Goal: Navigation & Orientation: Find specific page/section

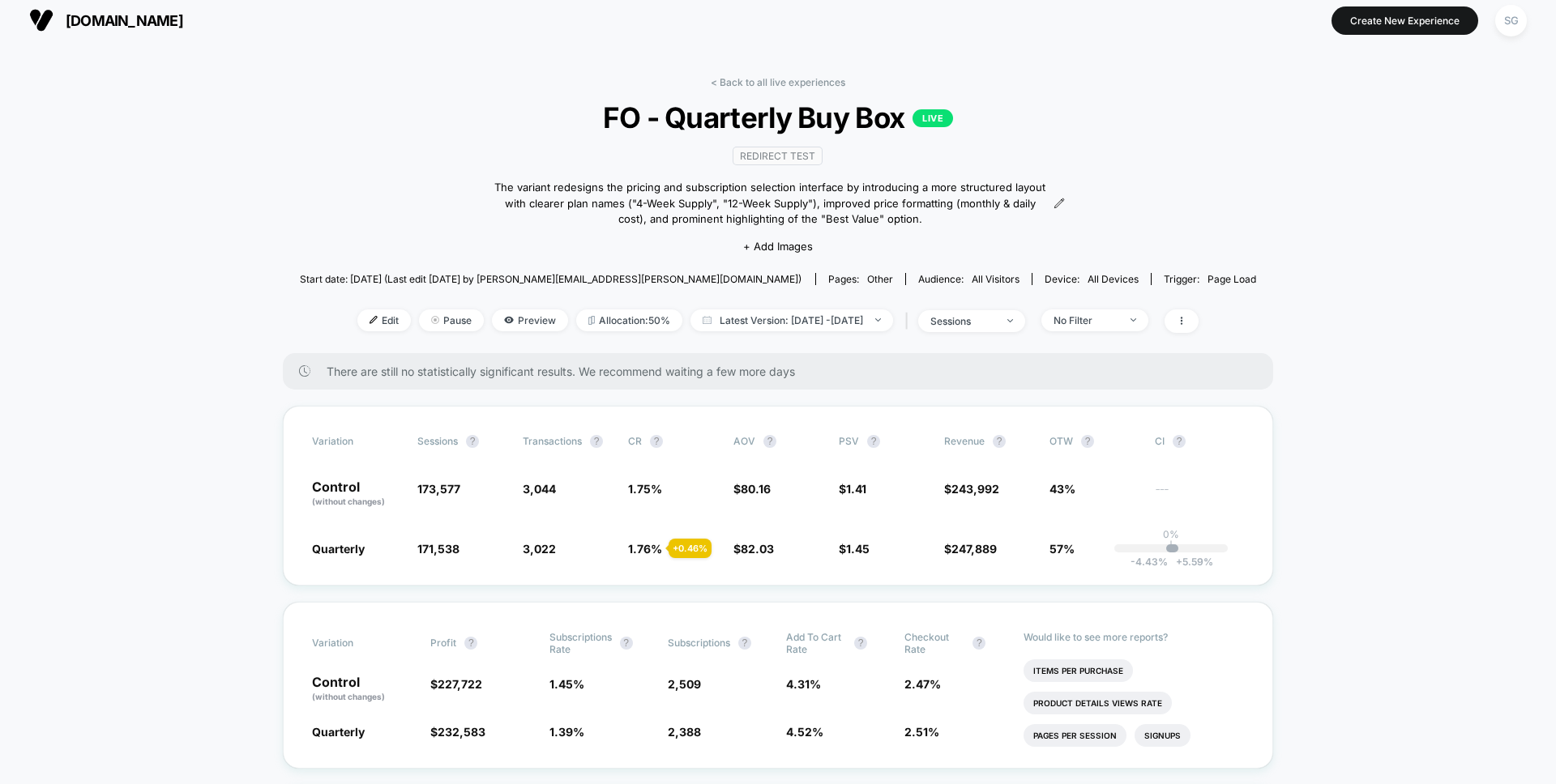
scroll to position [9, 0]
click at [39, 11] on img at bounding box center [42, 20] width 25 height 25
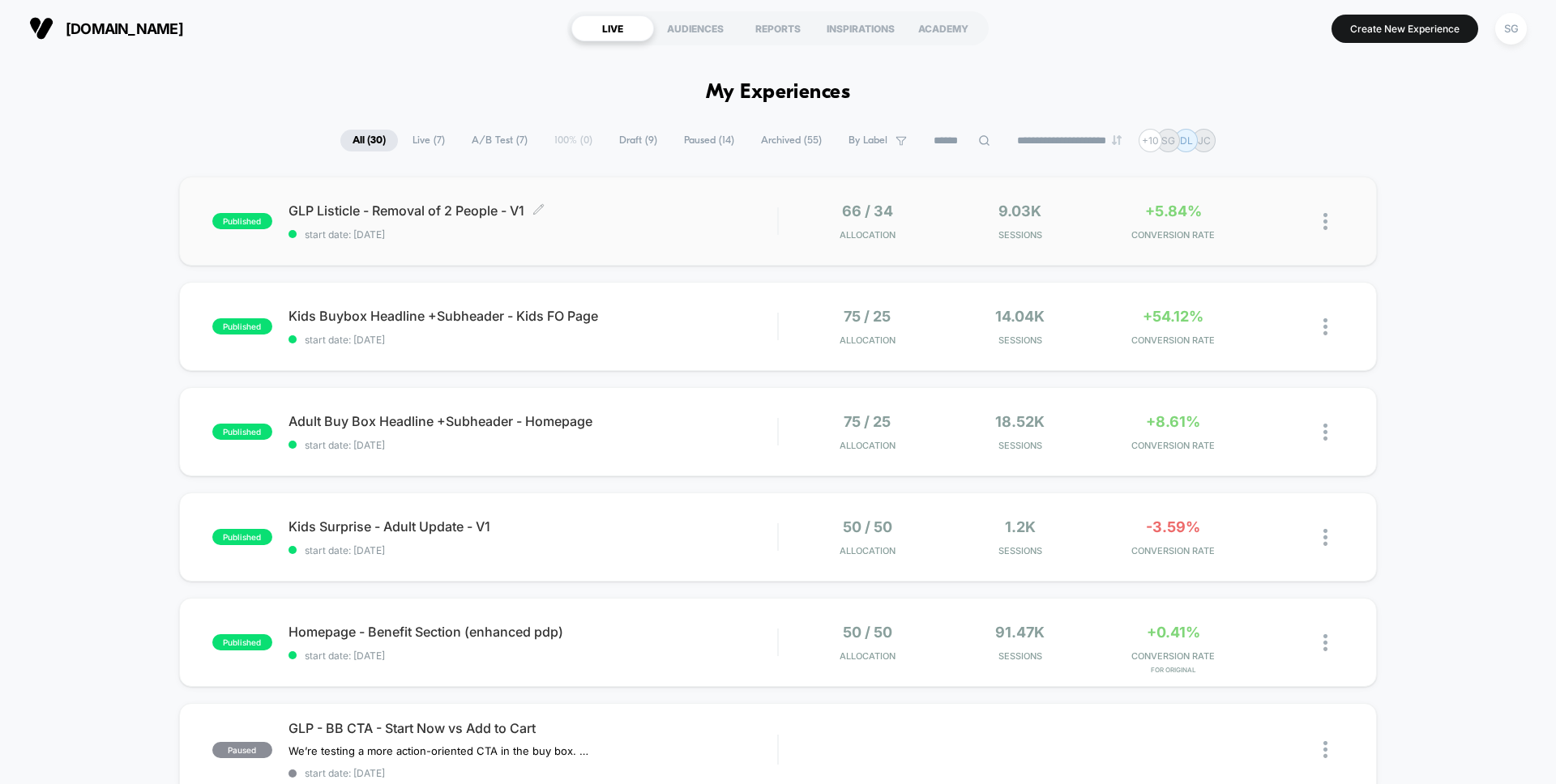
click at [333, 212] on span "GLP Listicle - Removal of 2 People - V1 Click to edit experience details" at bounding box center [533, 211] width 489 height 16
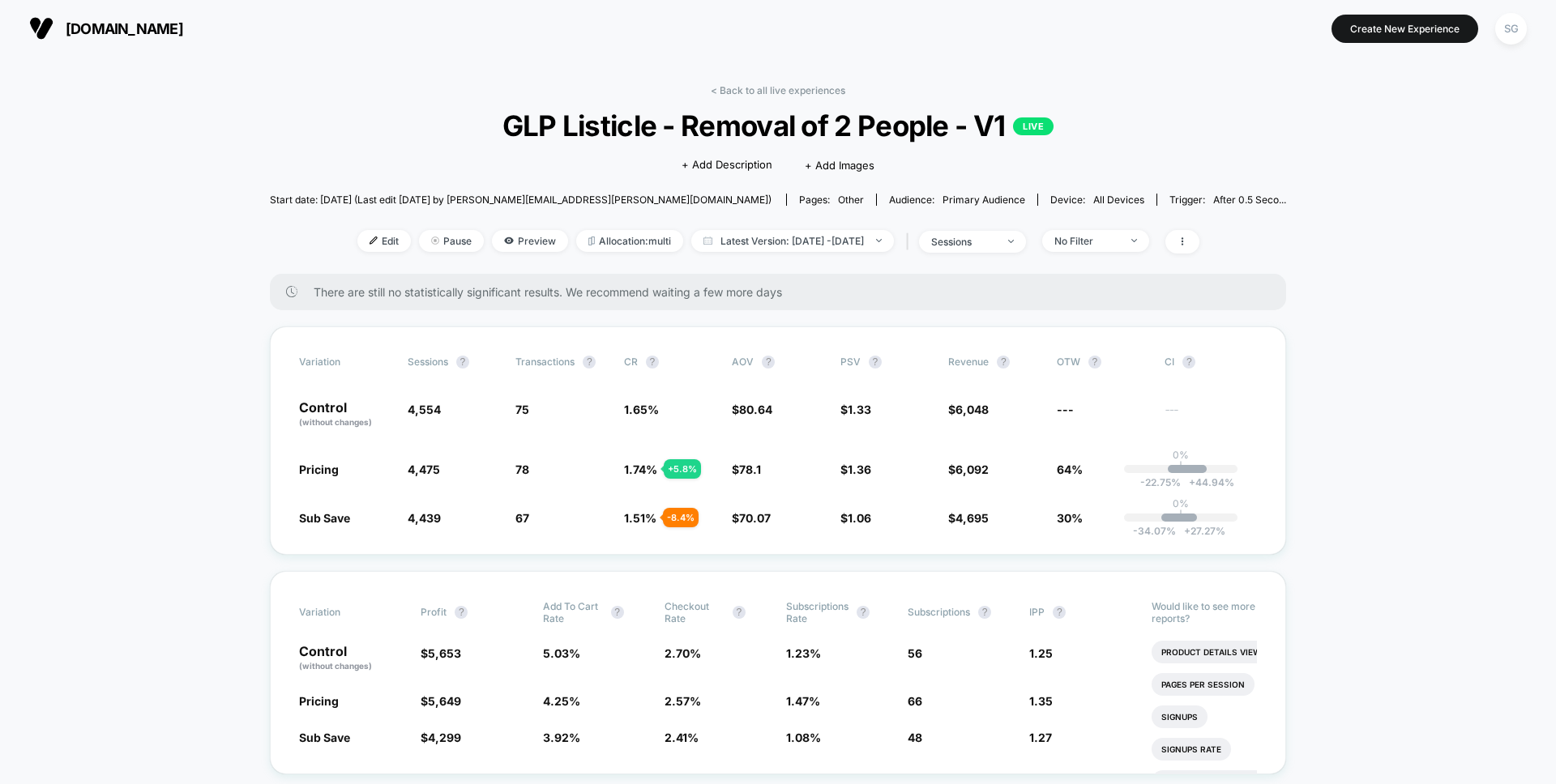
click at [39, 17] on img at bounding box center [42, 29] width 25 height 25
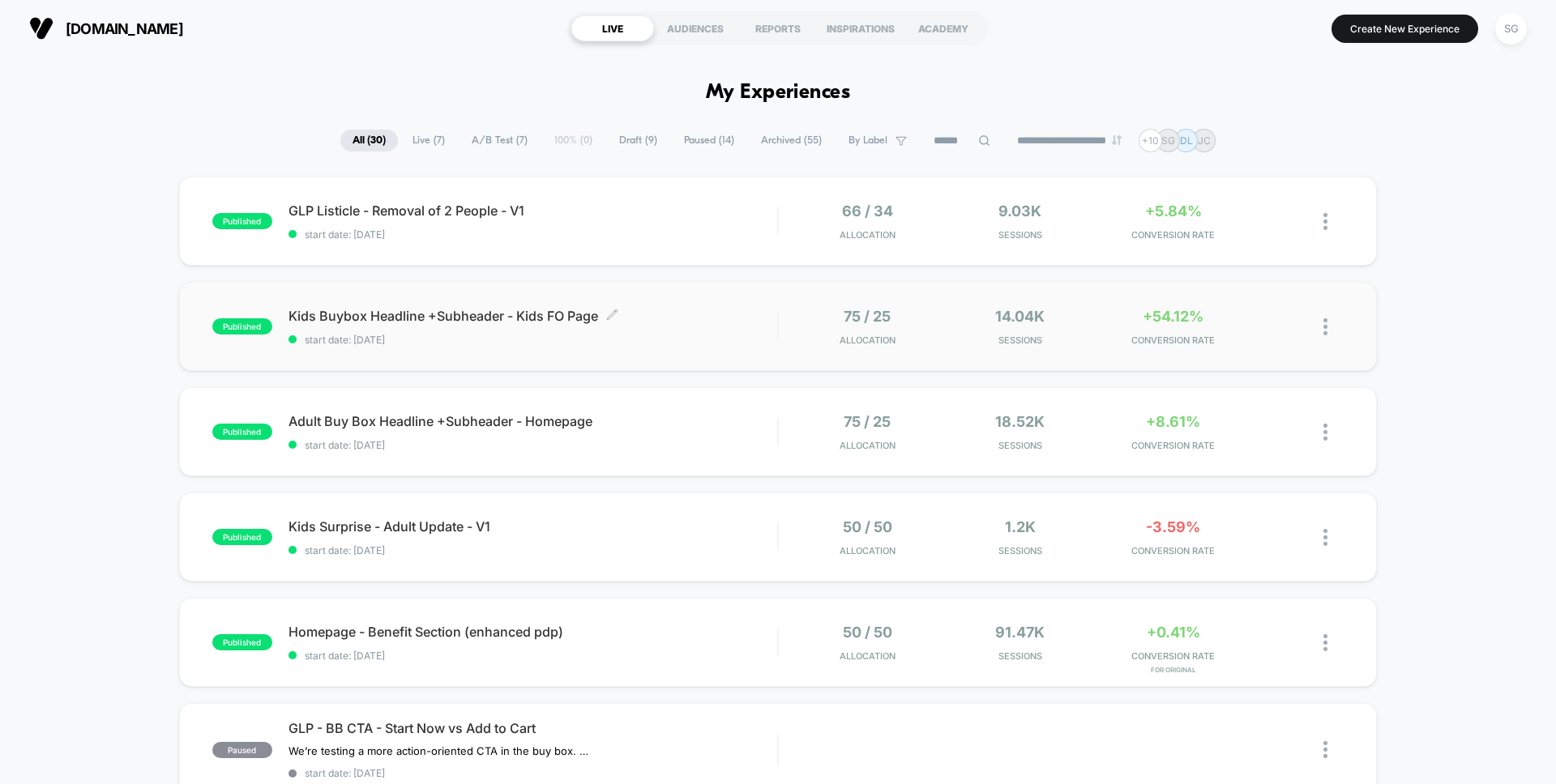
click at [384, 318] on span "Kids Buybox Headline +Subheader - Kids FO Page Click to edit experience details" at bounding box center [533, 316] width 489 height 16
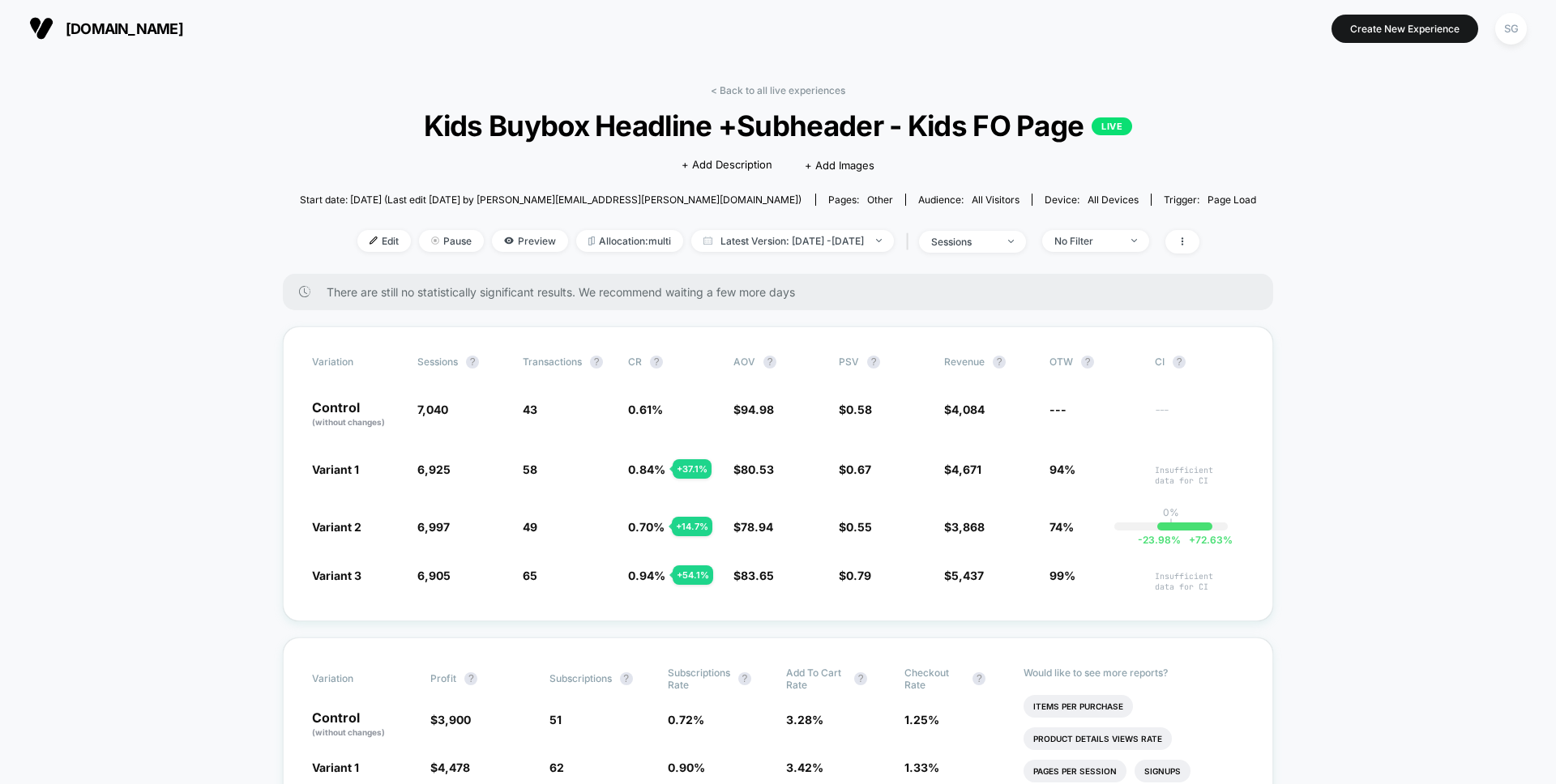
scroll to position [2, 0]
drag, startPoint x: 1324, startPoint y: 513, endPoint x: 1287, endPoint y: 513, distance: 37.0
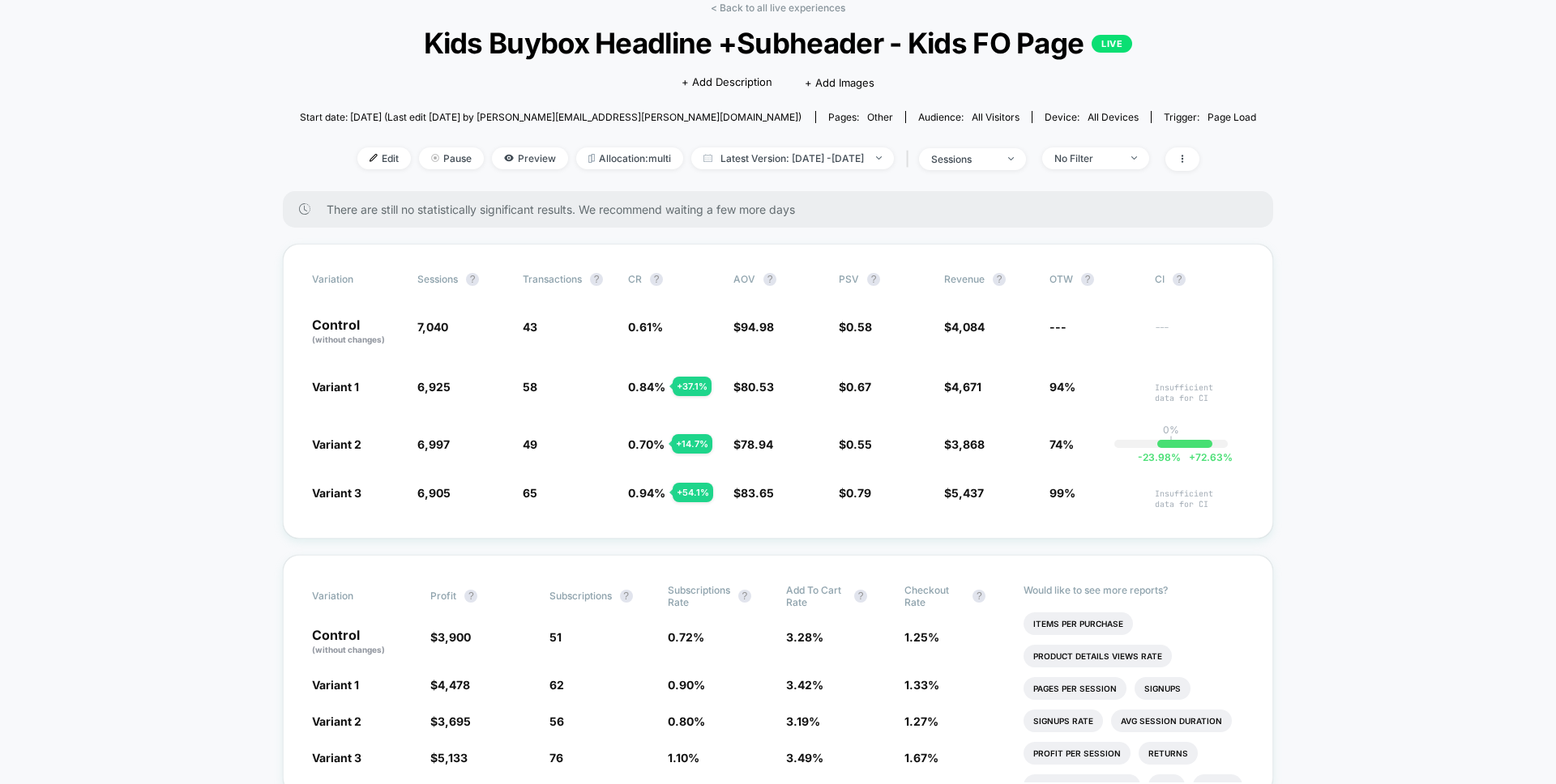
scroll to position [80, 0]
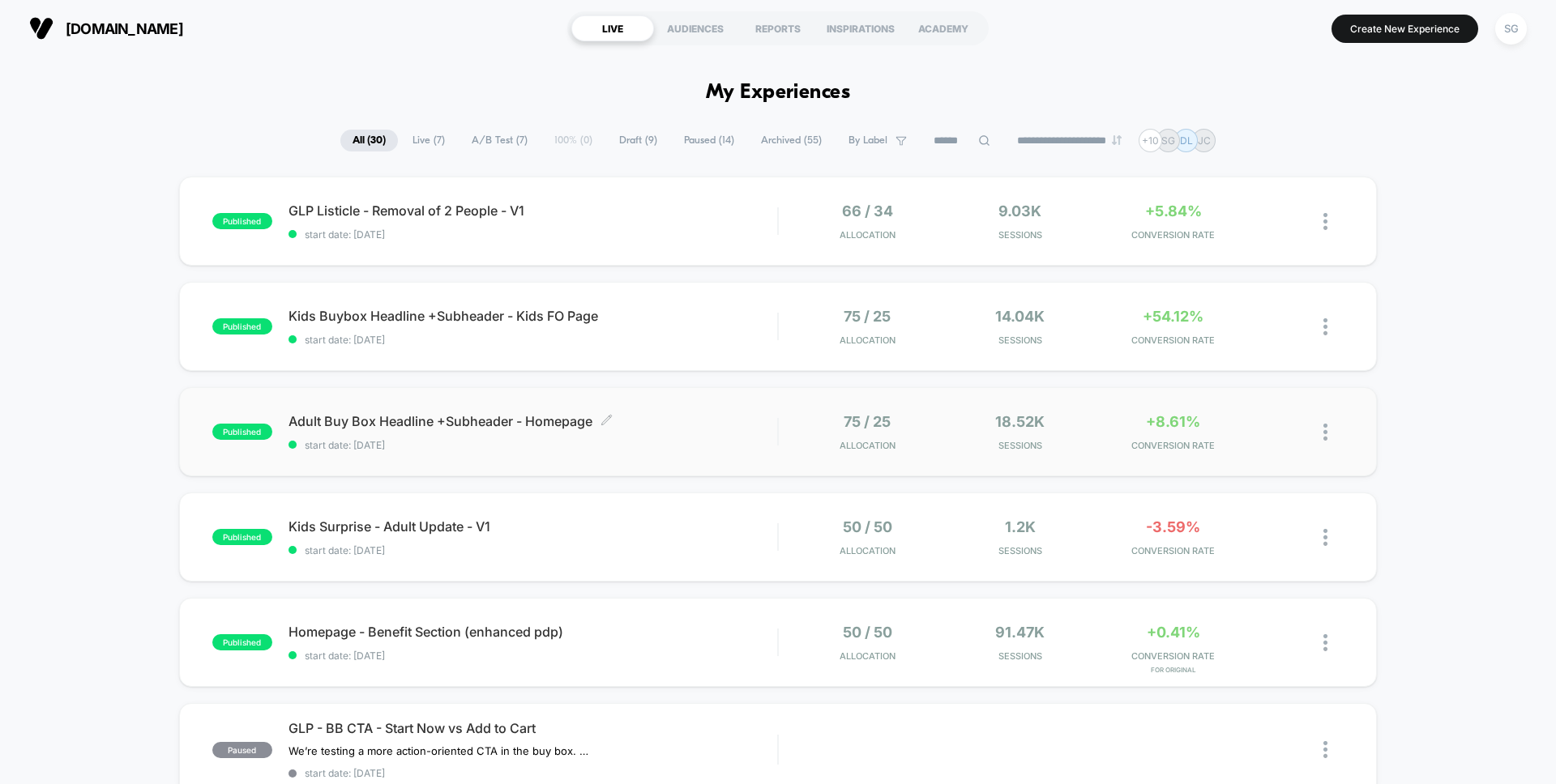
click at [463, 427] on span "Adult Buy Box Headline +Subheader - Homepage Click to edit experience details" at bounding box center [533, 422] width 489 height 16
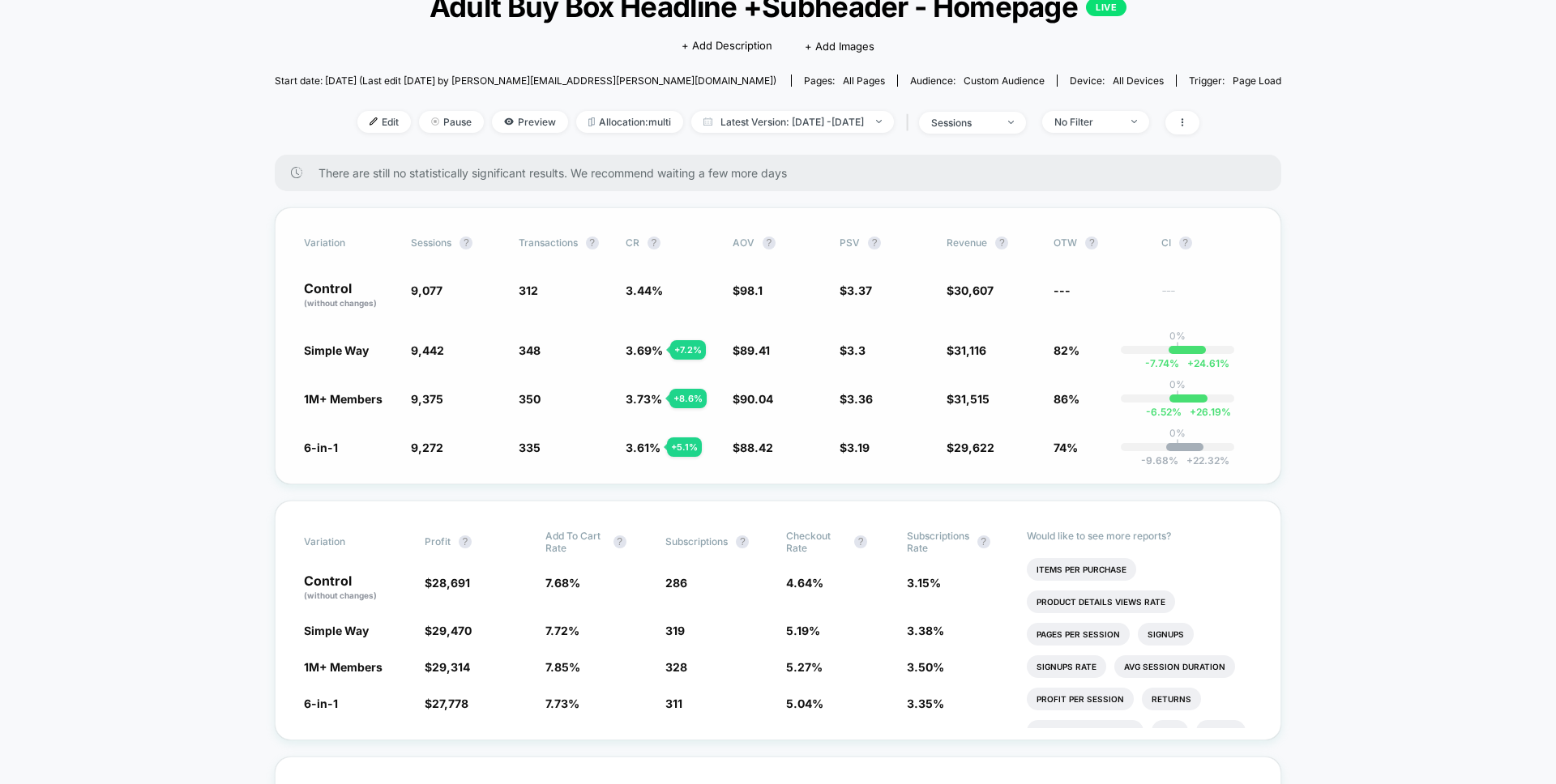
scroll to position [118, 0]
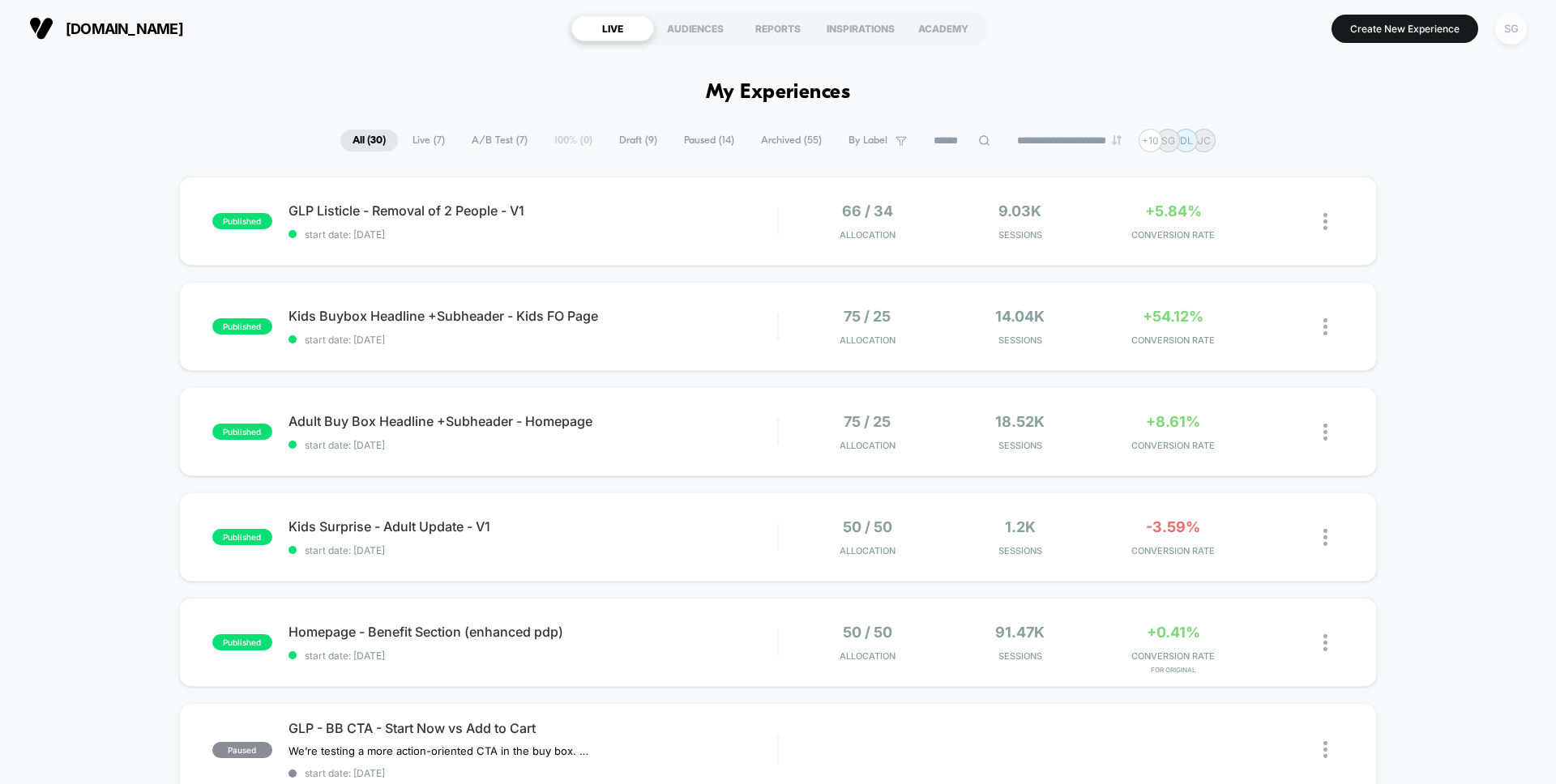
click at [1517, 37] on div "SG" at bounding box center [1511, 29] width 32 height 32
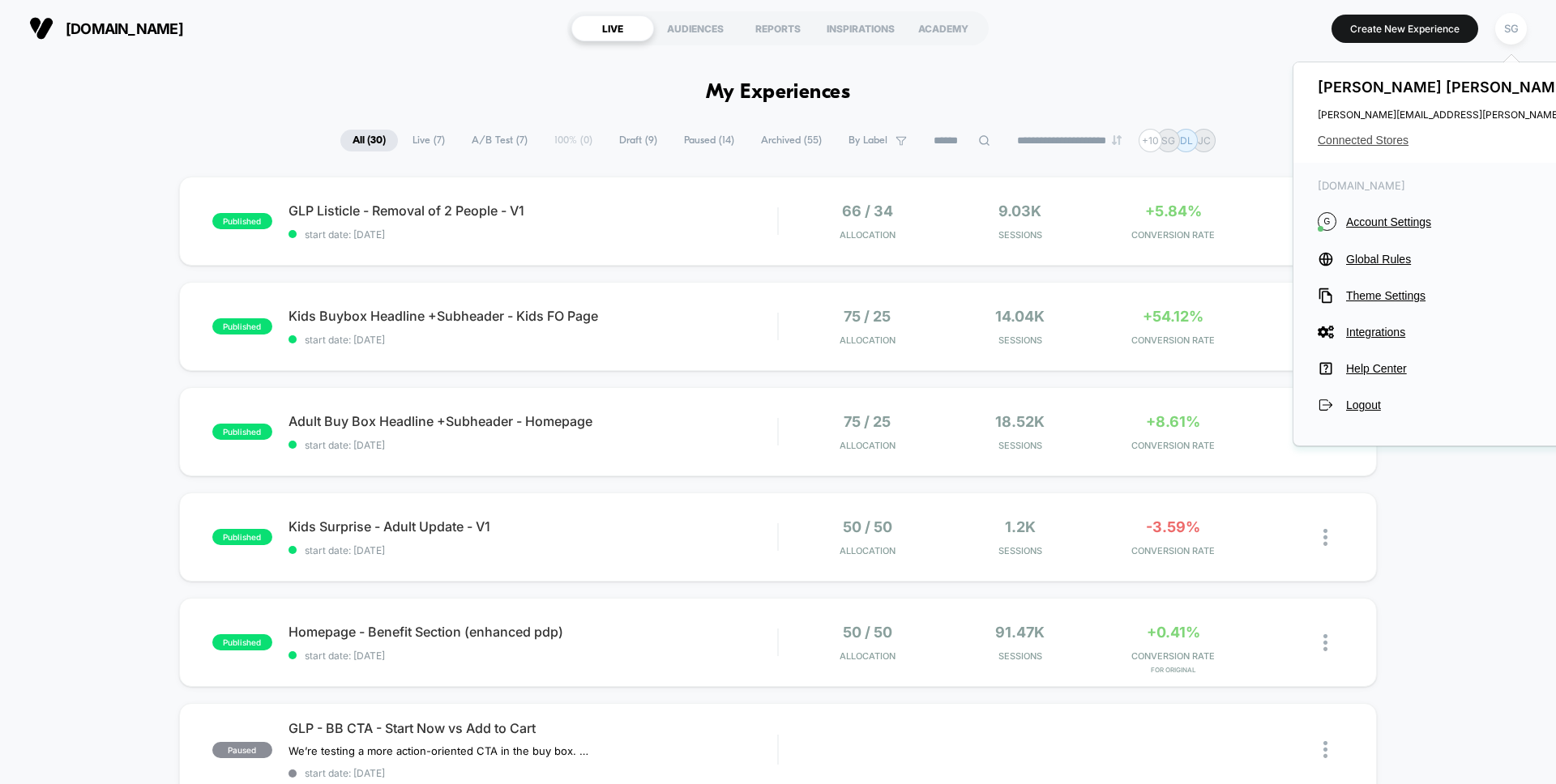
click at [1380, 136] on span "Connected Stores" at bounding box center [1478, 140] width 322 height 13
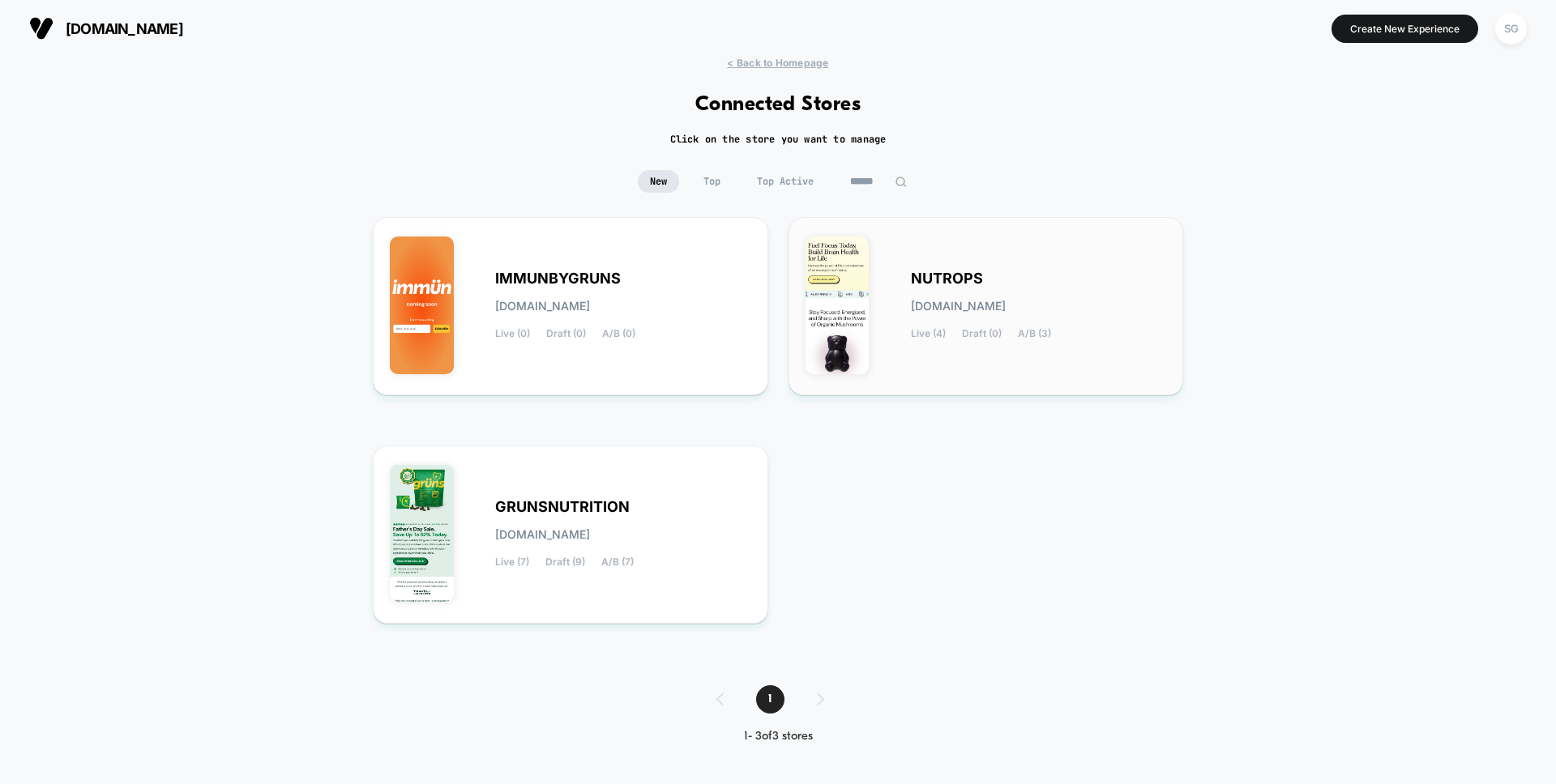
click at [891, 329] on div "NUTROPS [DOMAIN_NAME] Live (4) Draft (0) A/B (3)" at bounding box center [986, 307] width 362 height 144
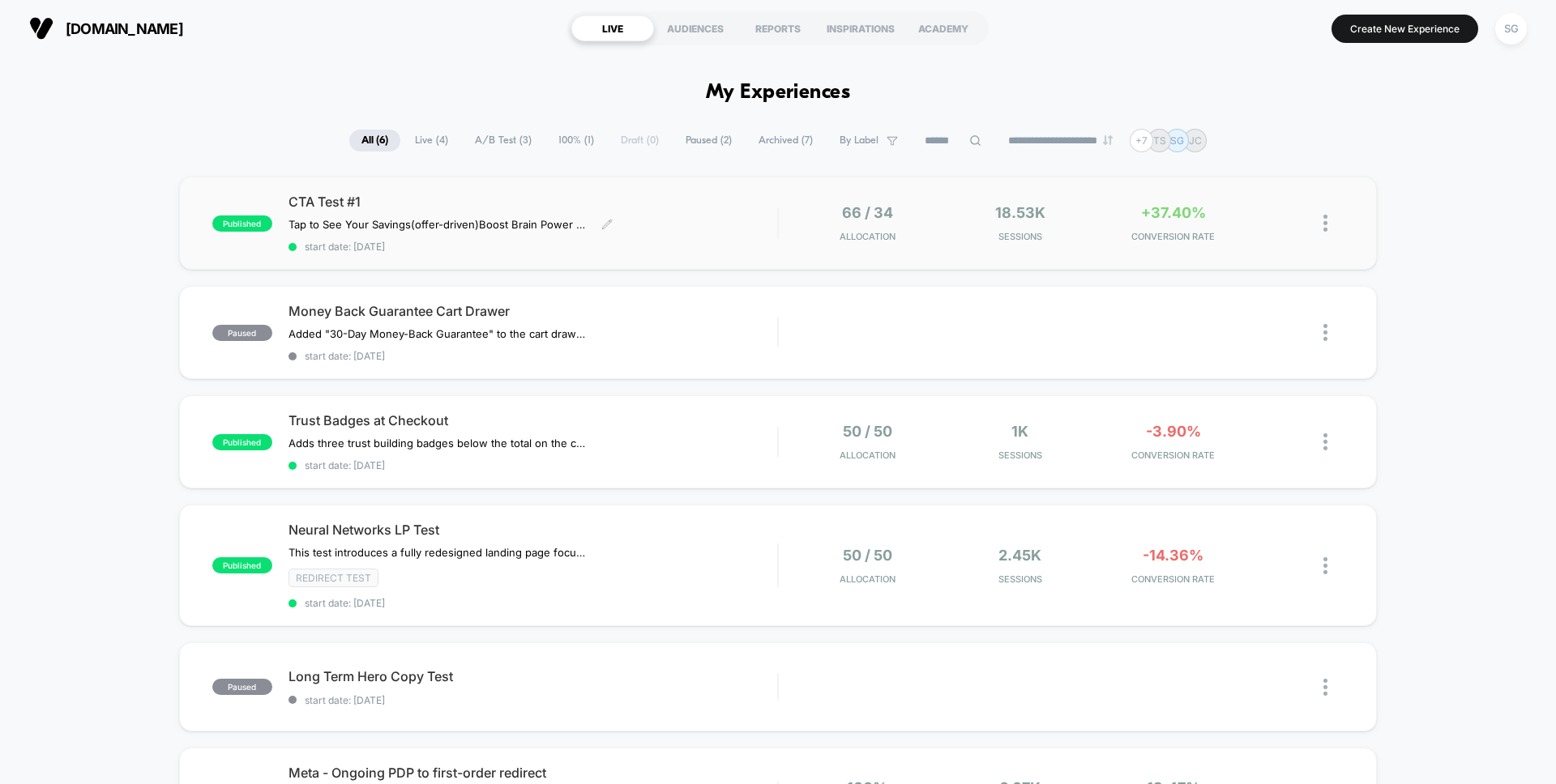
click at [343, 197] on span "CTA Test #1" at bounding box center [533, 202] width 489 height 16
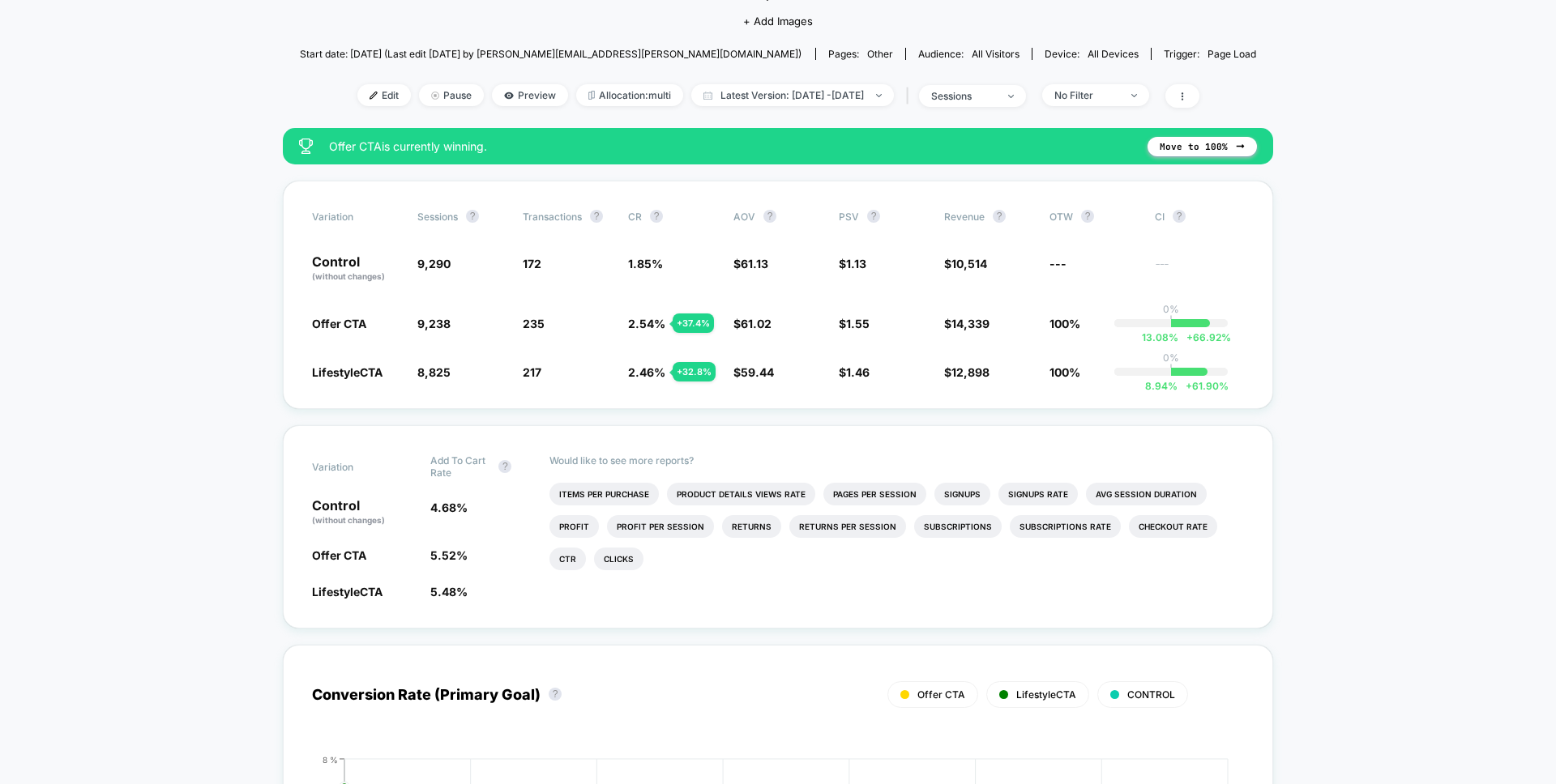
scroll to position [193, 0]
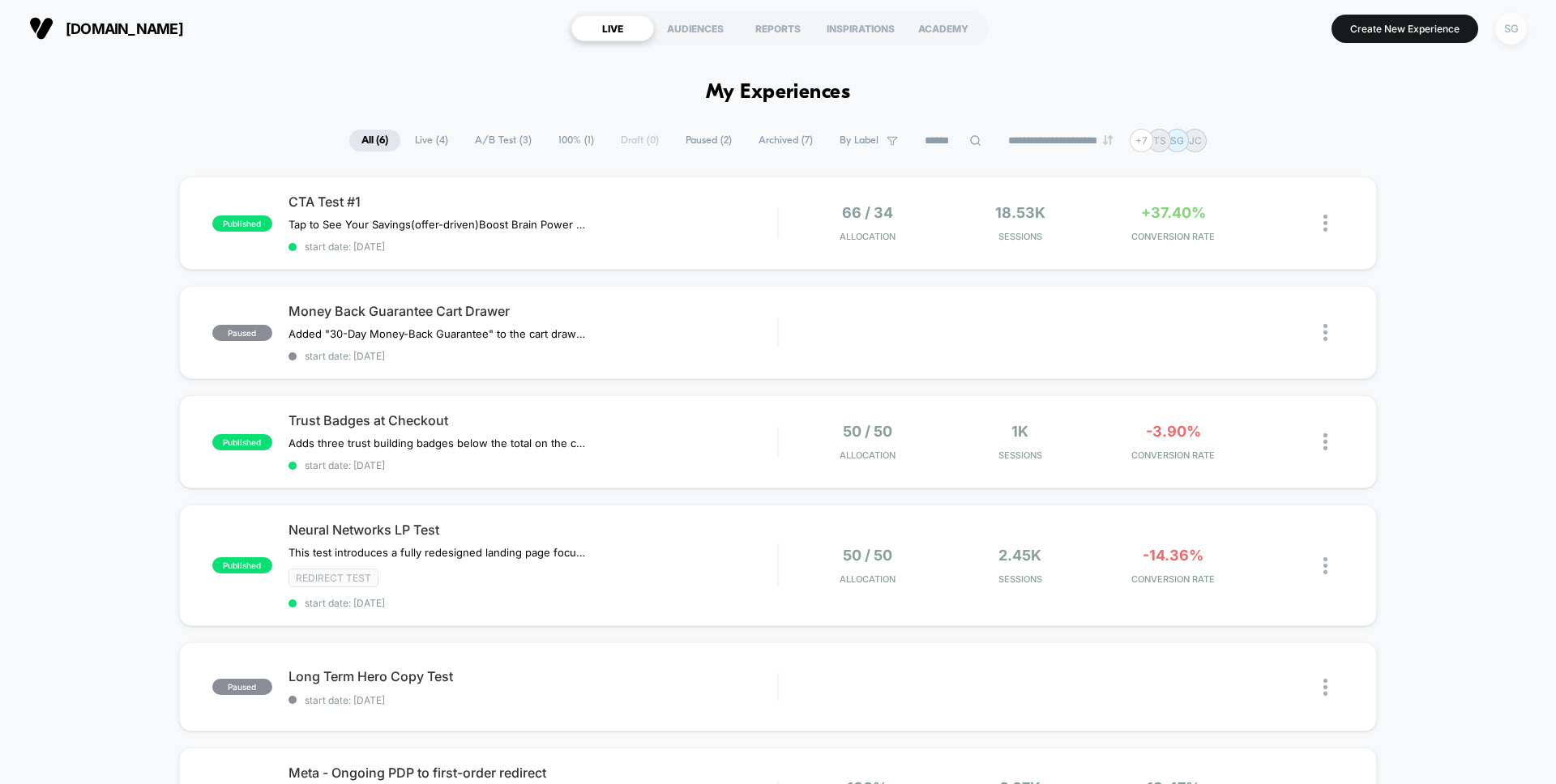
click at [1511, 33] on div "SG" at bounding box center [1511, 29] width 32 height 32
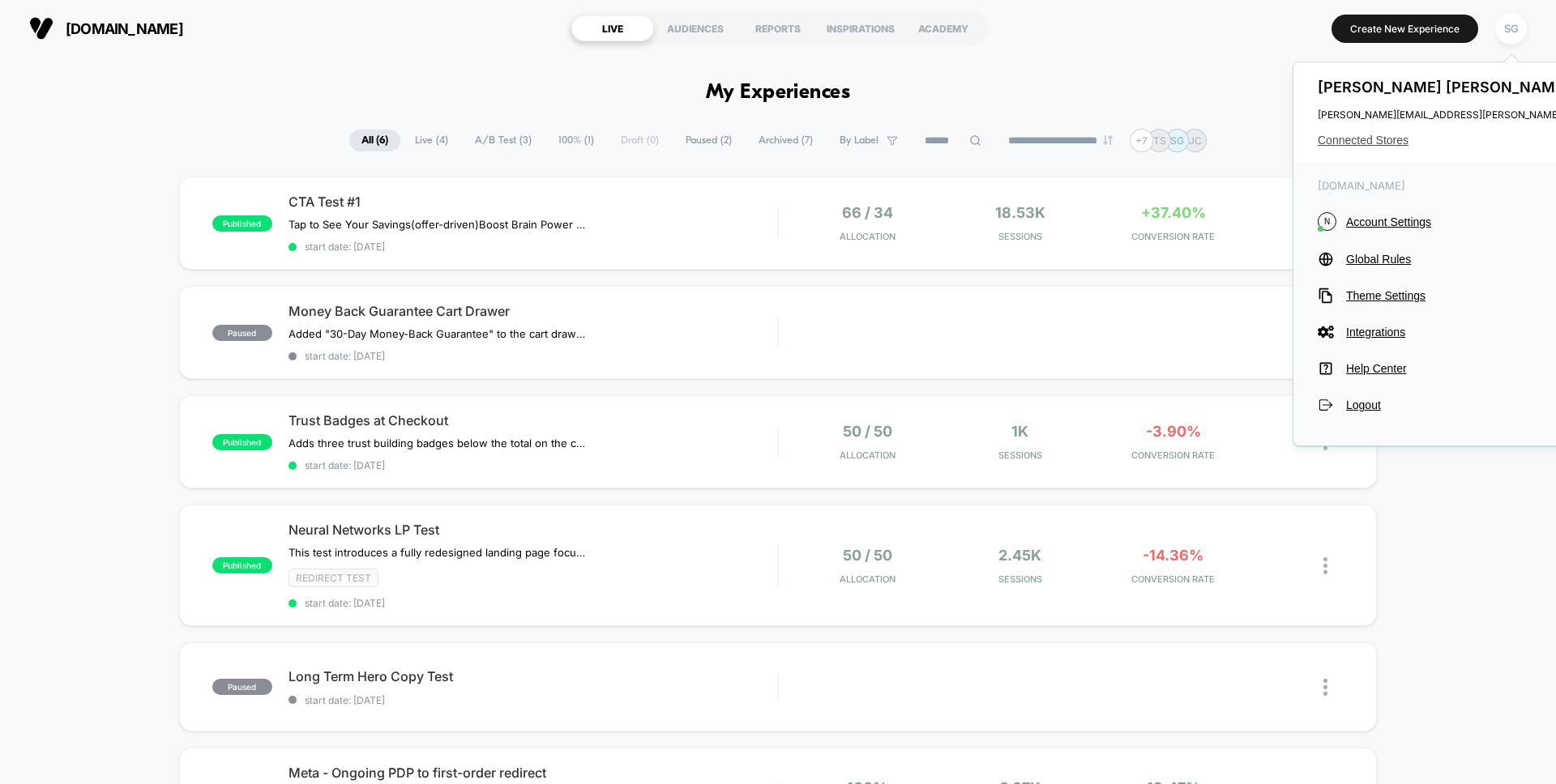
click at [1382, 135] on span "Connected Stores" at bounding box center [1478, 140] width 322 height 13
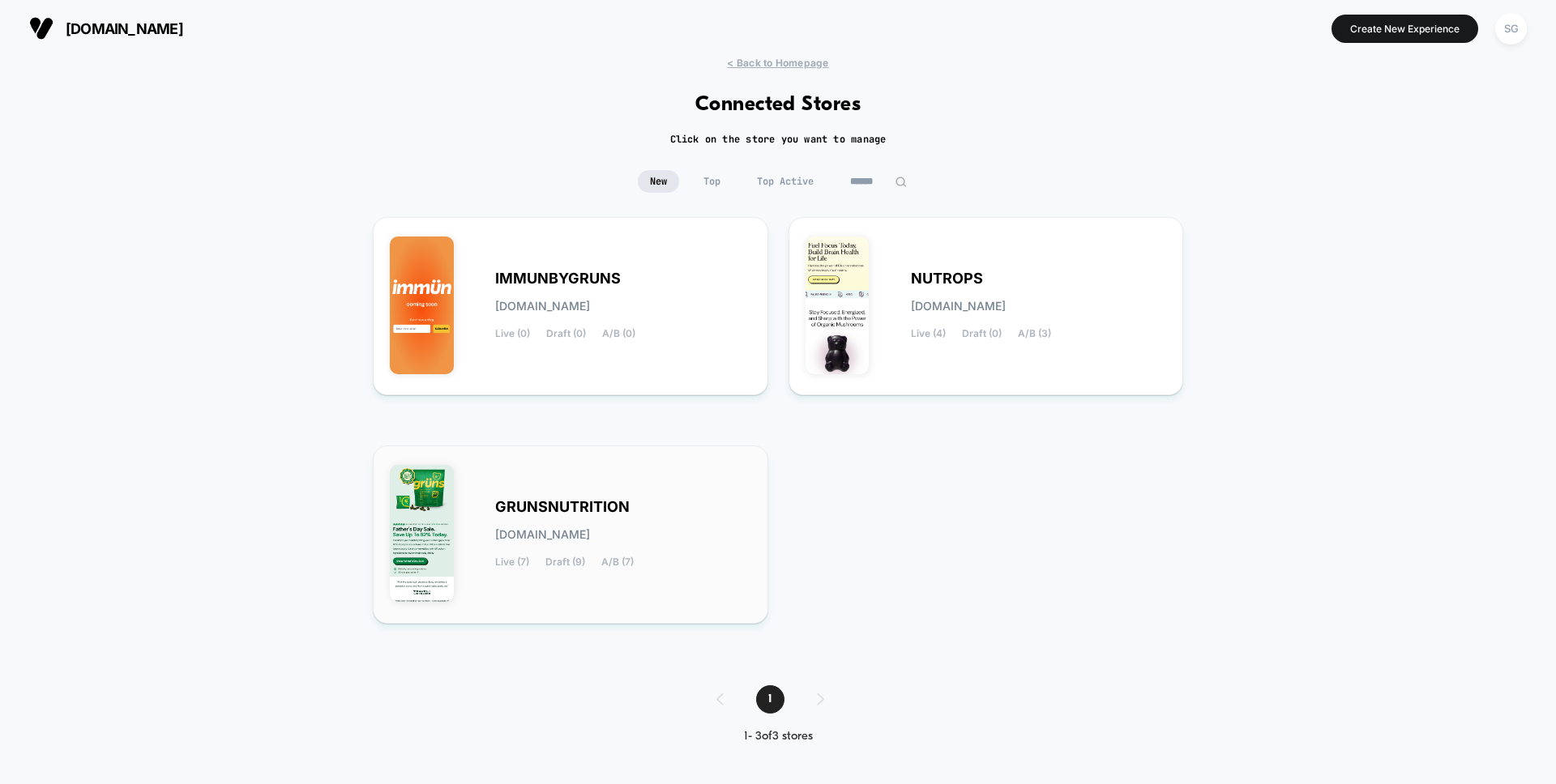
click at [553, 478] on div "GRUNSNUTRITION [DOMAIN_NAME] Live (7) Draft (9) A/B (7)" at bounding box center [570, 535] width 362 height 144
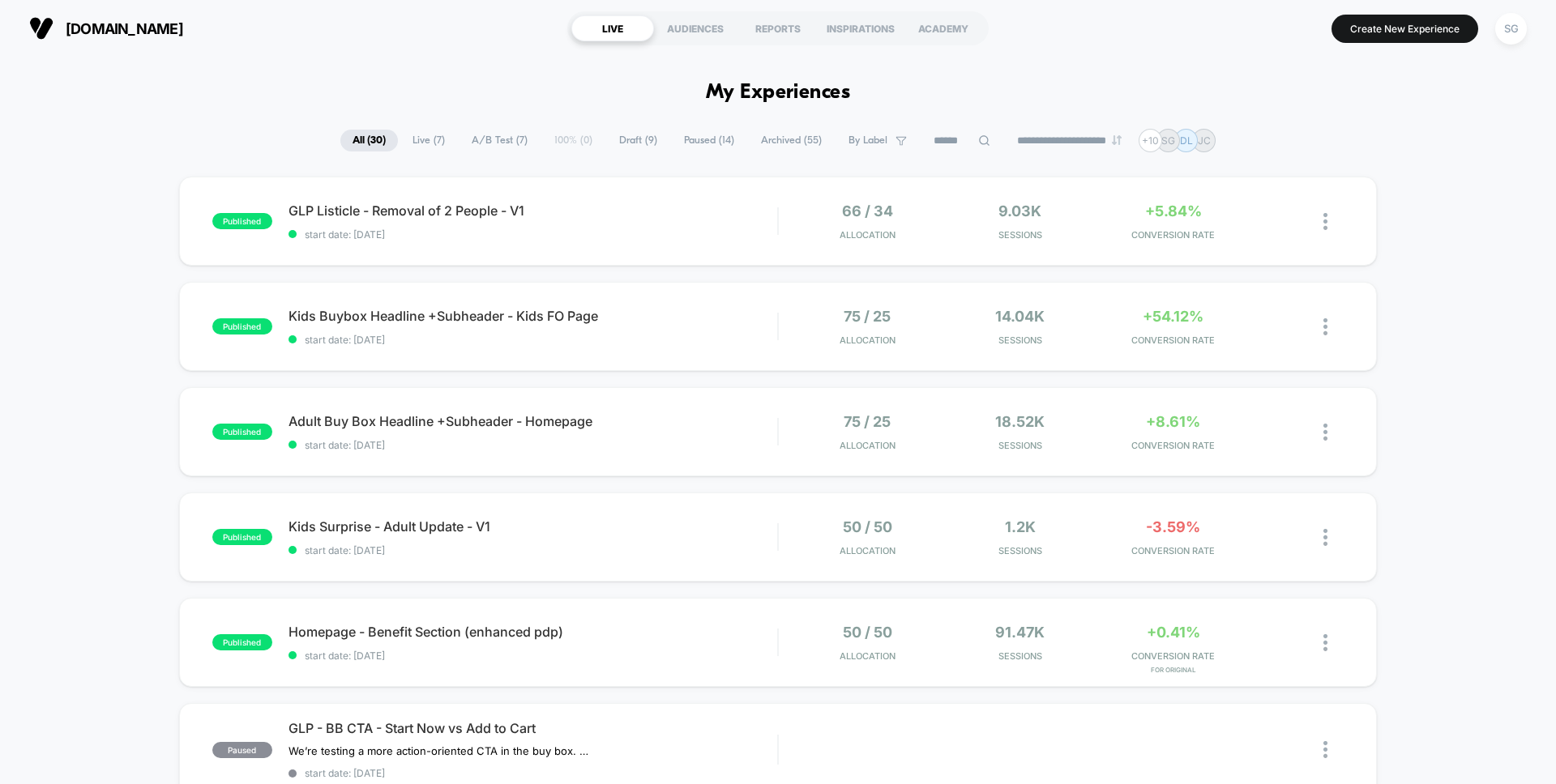
click at [430, 133] on span "Live ( 7 )" at bounding box center [428, 140] width 57 height 22
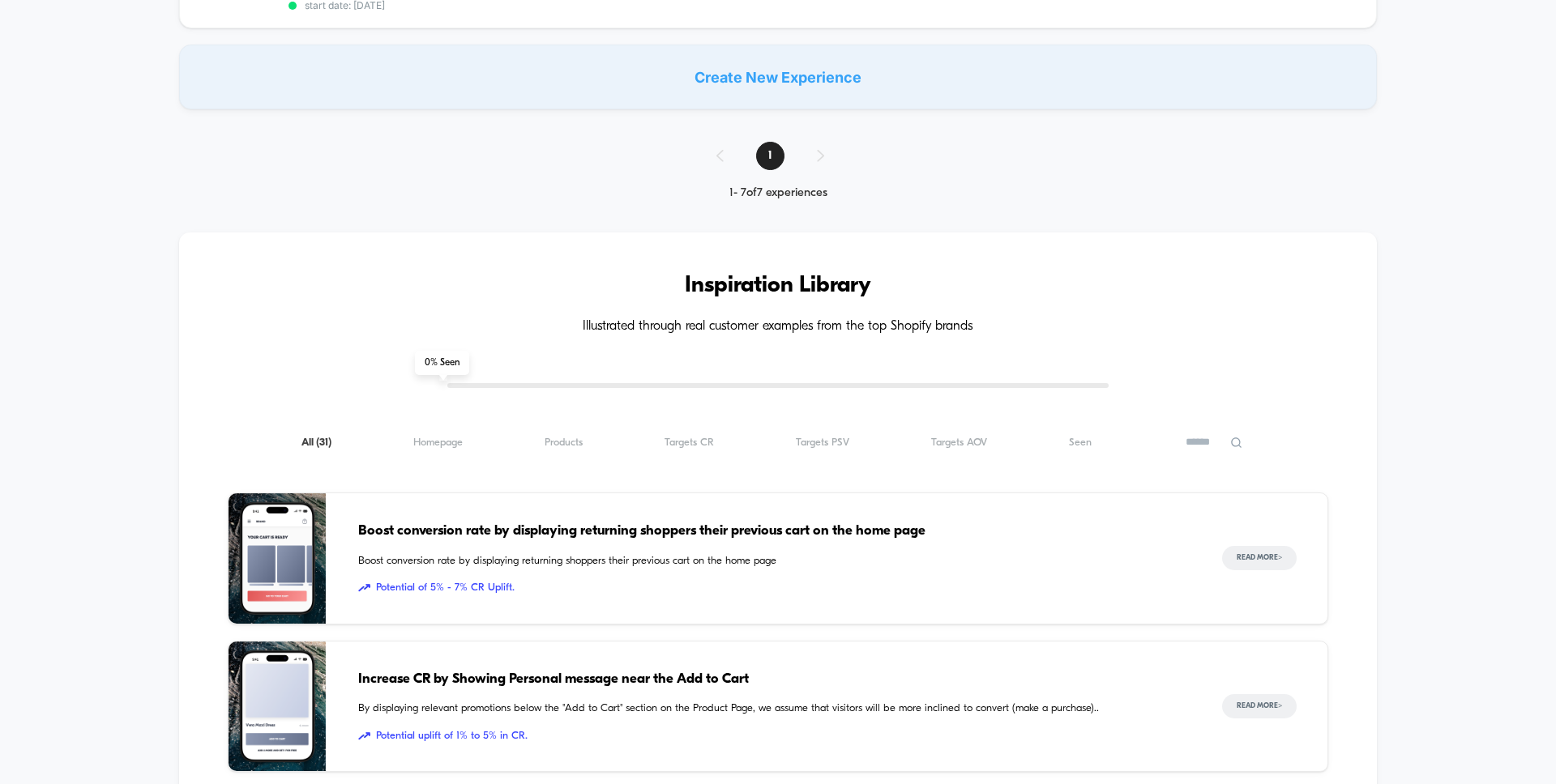
scroll to position [916, 0]
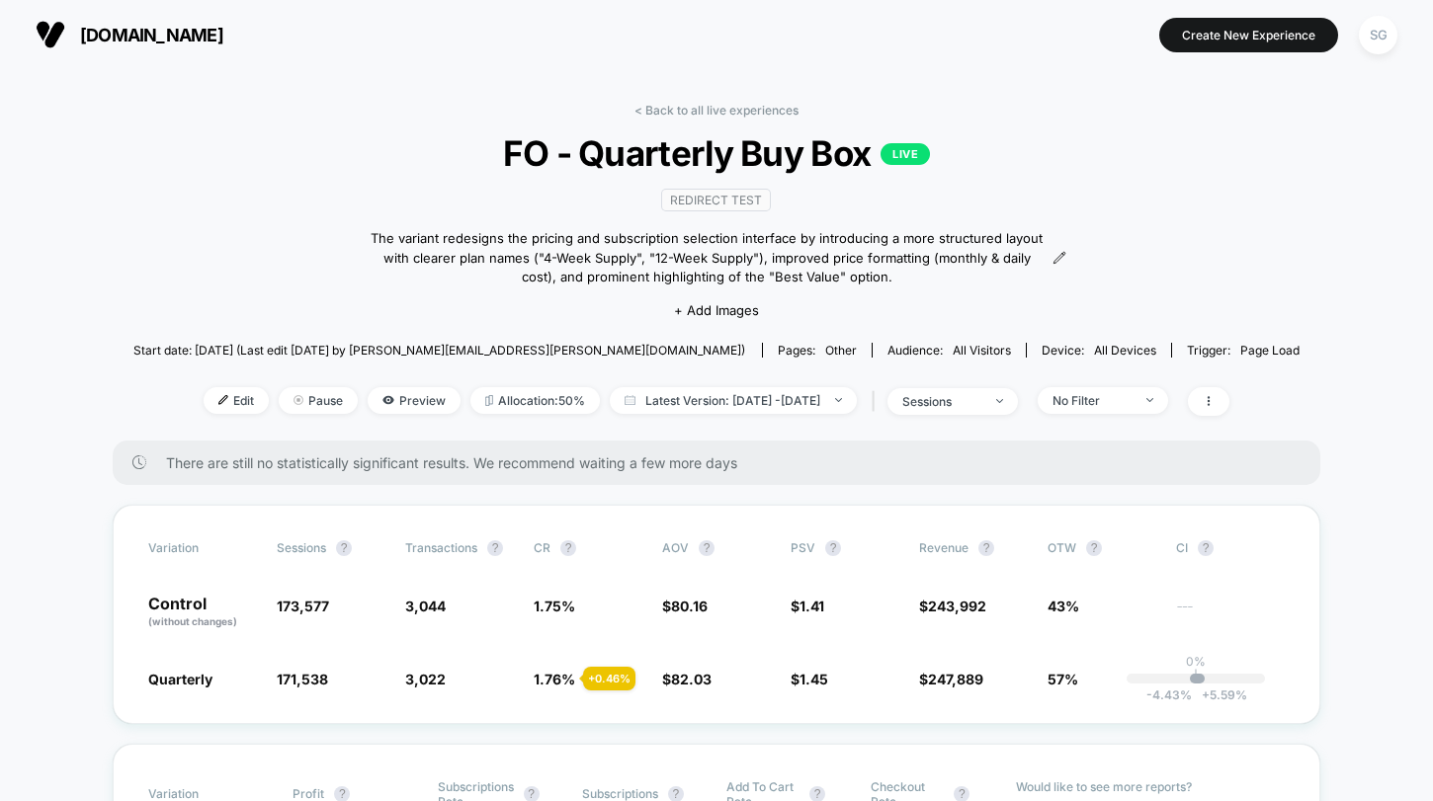
click at [99, 30] on span "[DOMAIN_NAME]" at bounding box center [151, 35] width 143 height 21
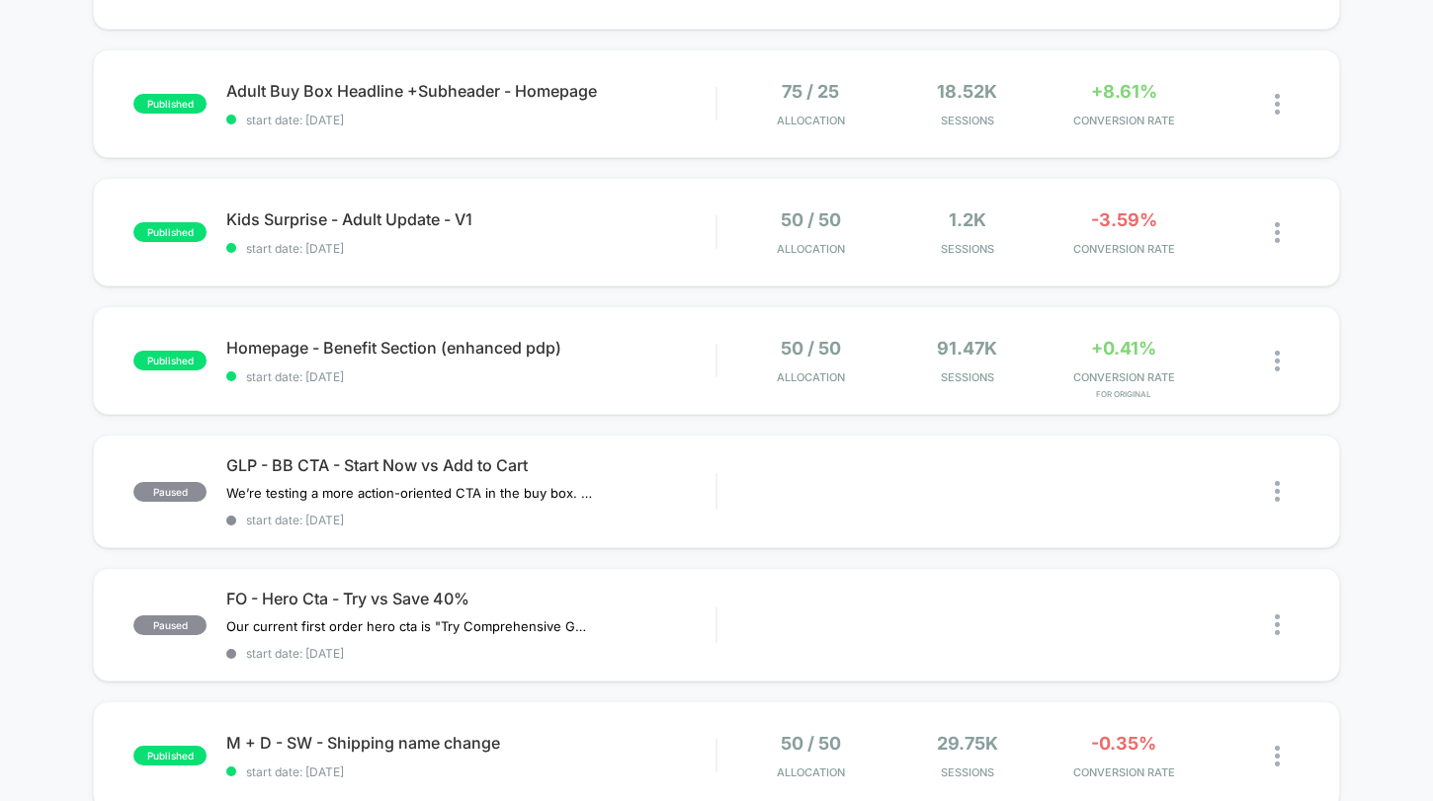
scroll to position [431, 0]
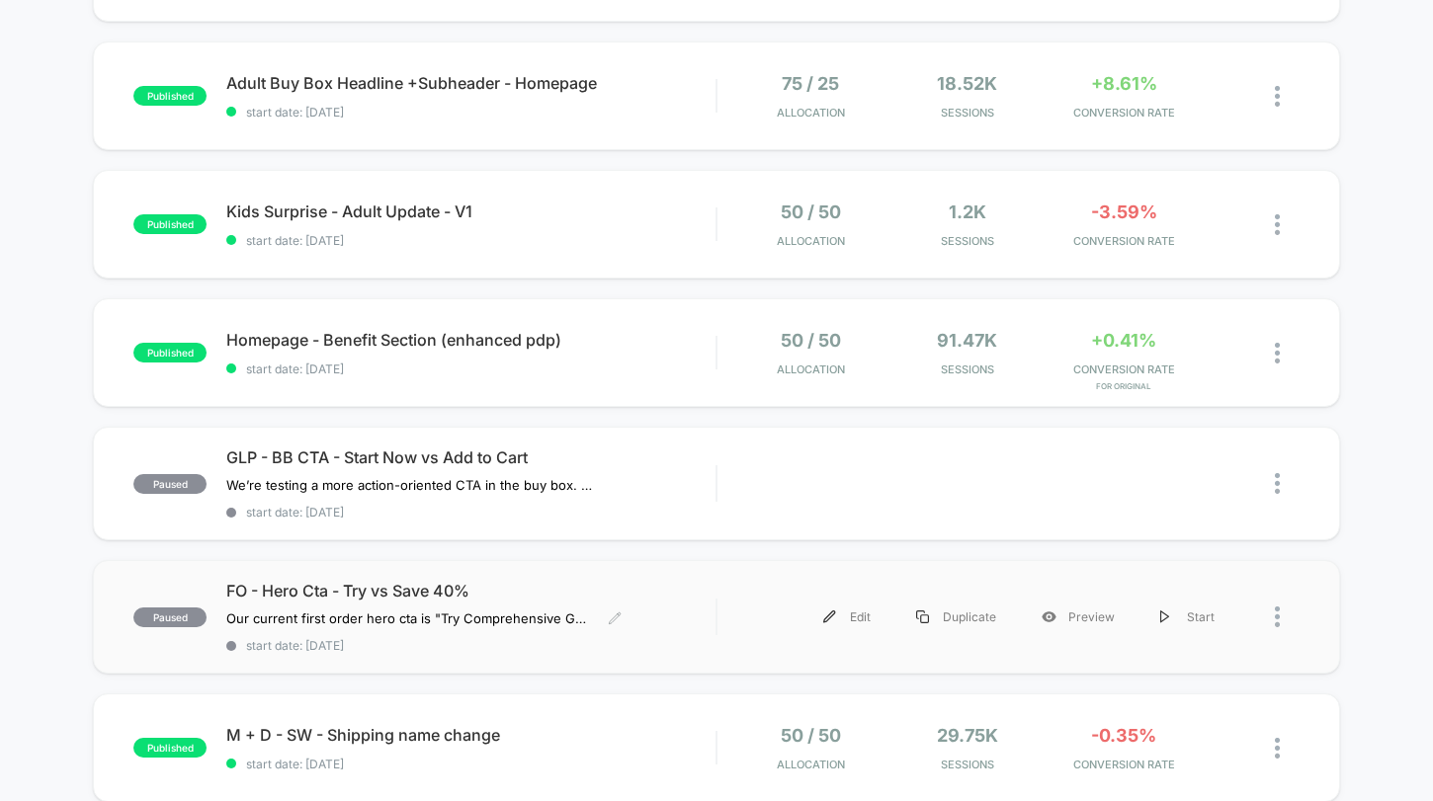
click at [369, 590] on span "FO - Hero Cta - Try vs Save 40%" at bounding box center [470, 591] width 489 height 20
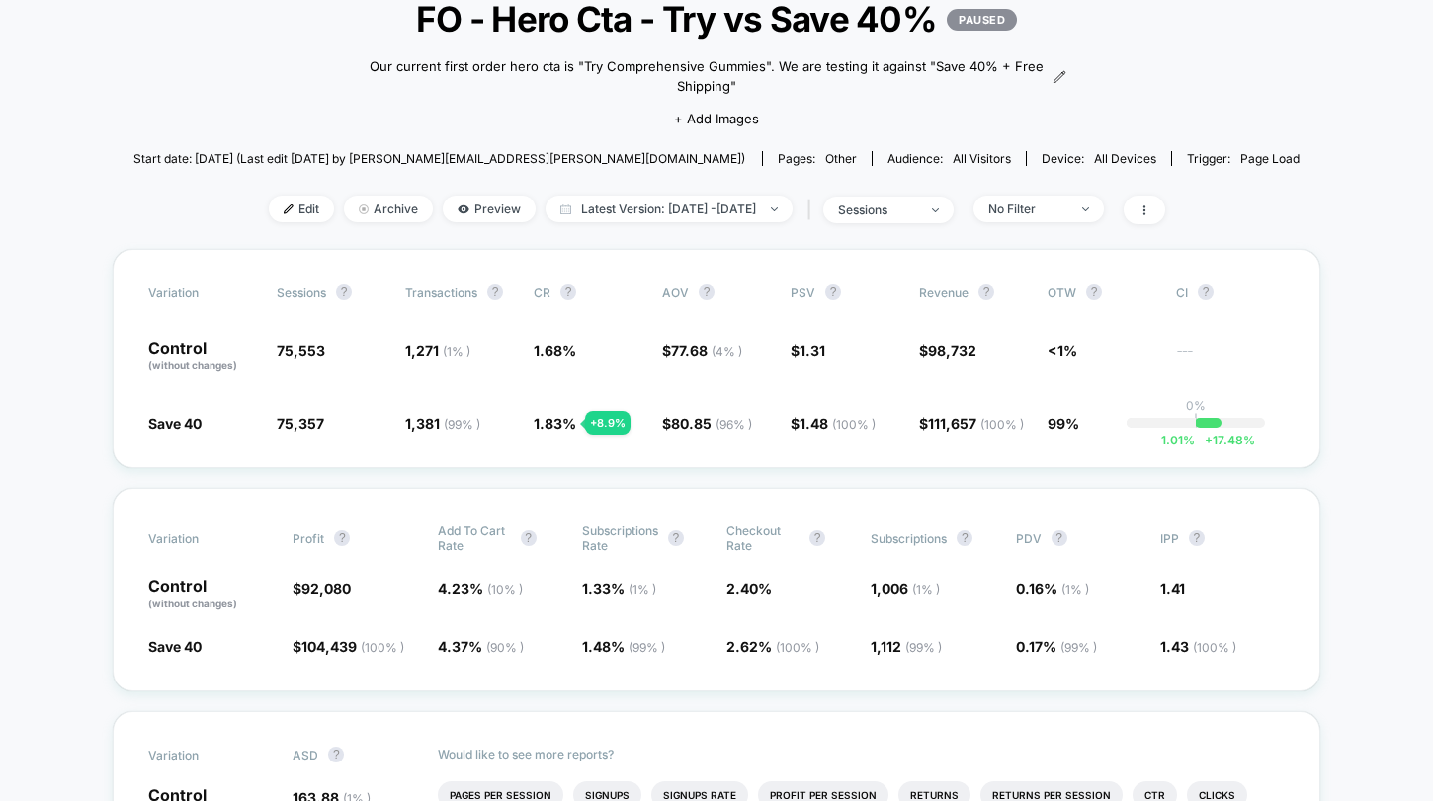
scroll to position [283, 0]
